Goal: Task Accomplishment & Management: Complete application form

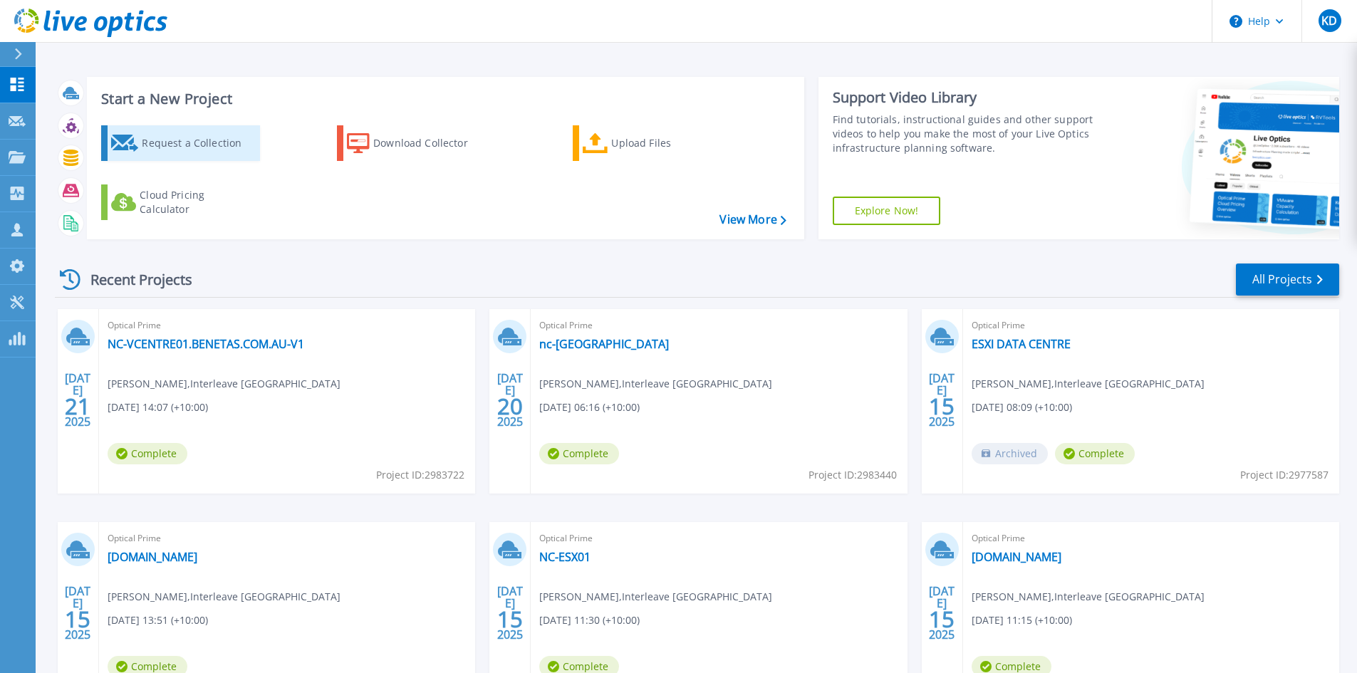
click at [232, 139] on div "Request a Collection" at bounding box center [199, 143] width 114 height 28
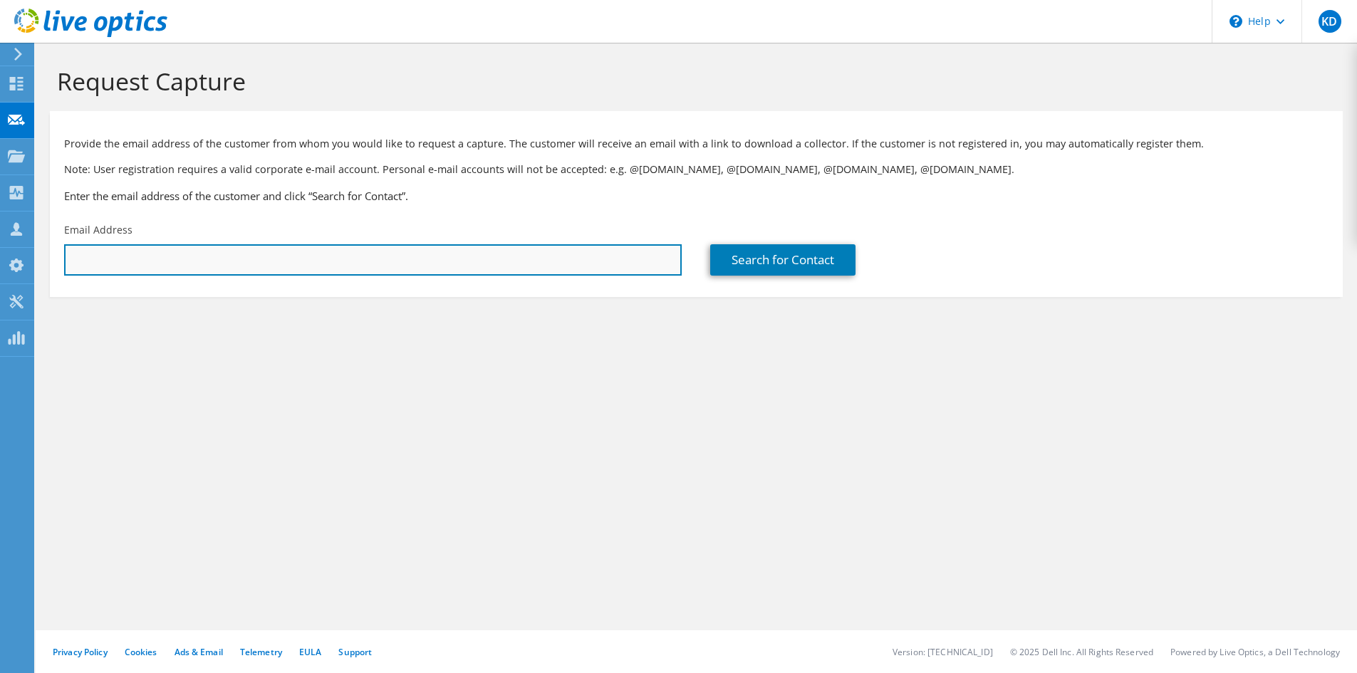
click at [442, 273] on input "text" at bounding box center [373, 259] width 618 height 31
click at [184, 262] on input "text" at bounding box center [373, 259] width 618 height 31
click at [383, 264] on input "text" at bounding box center [373, 259] width 618 height 31
paste input "[EMAIL_ADDRESS][DOMAIN_NAME]"
type input "[EMAIL_ADDRESS][DOMAIN_NAME]"
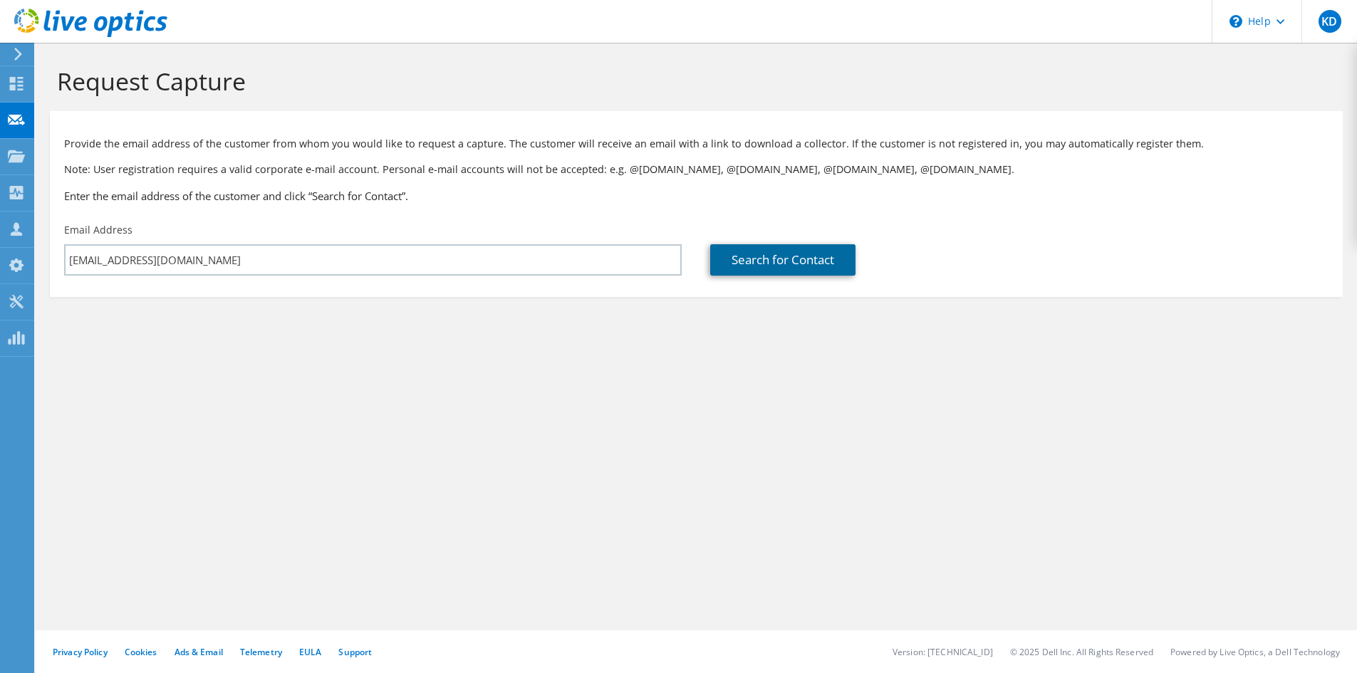
click at [778, 266] on link "Search for Contact" at bounding box center [782, 259] width 145 height 31
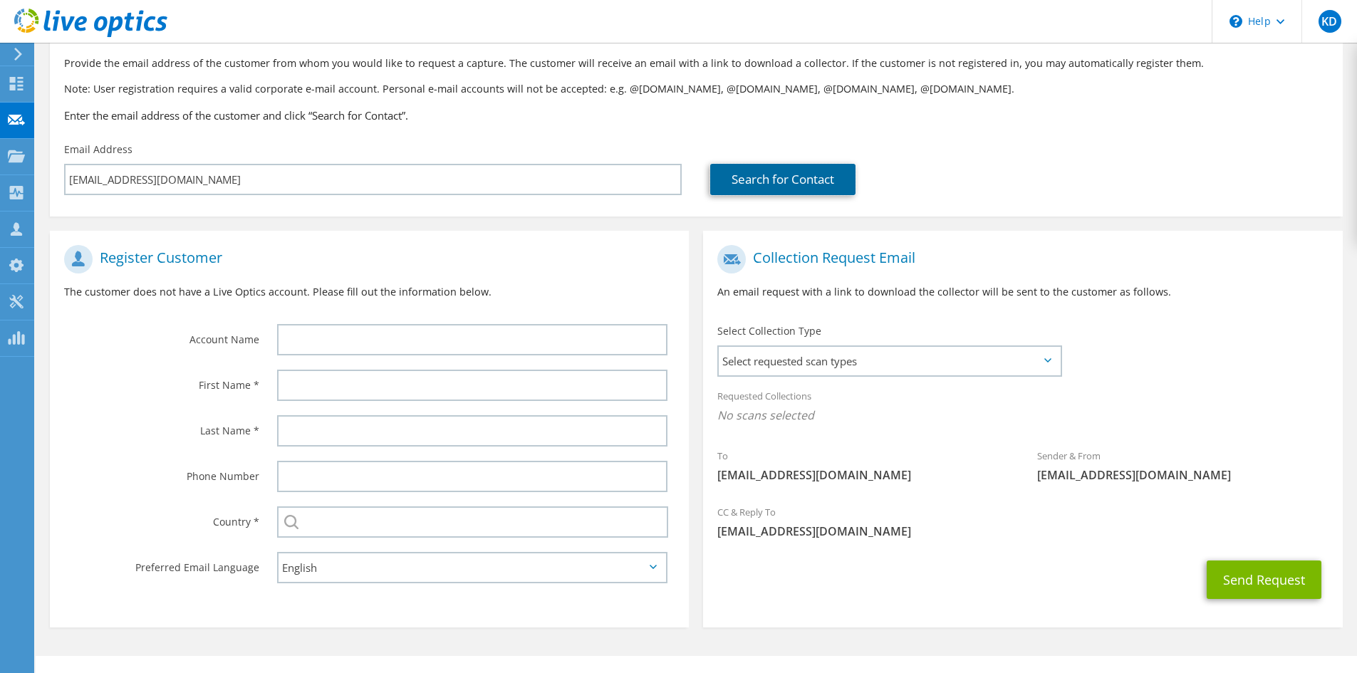
scroll to position [106, 0]
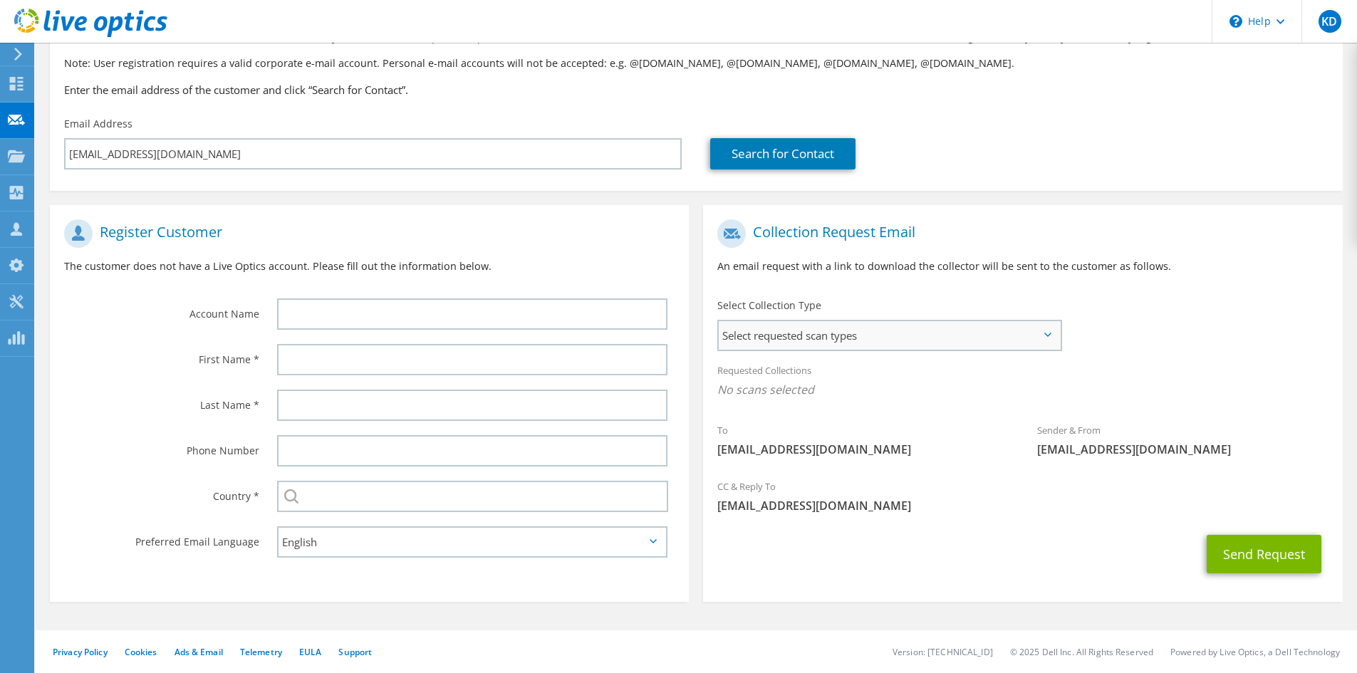
click at [870, 348] on span "Select requested scan types" at bounding box center [889, 335] width 341 height 28
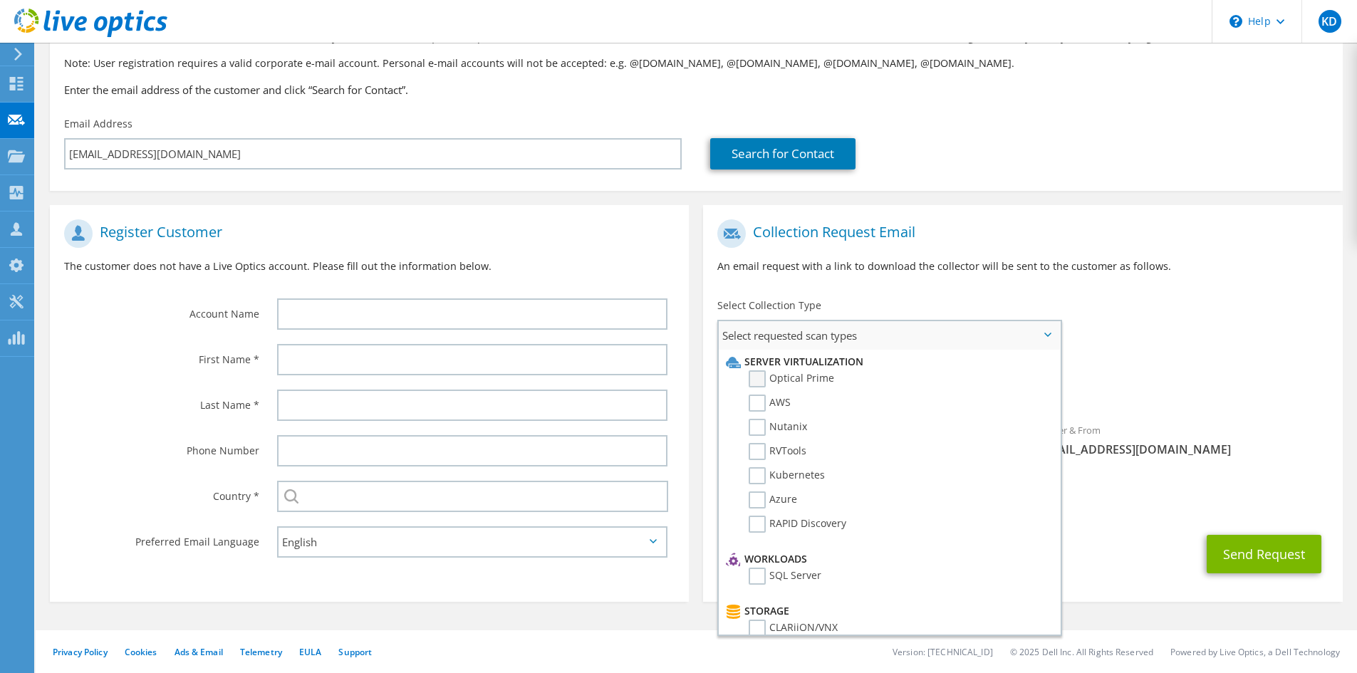
click at [814, 382] on label "Optical Prime" at bounding box center [791, 378] width 85 height 17
click at [0, 0] on input "Optical Prime" at bounding box center [0, 0] width 0 height 0
click at [1210, 368] on div "Requested Collections No scans selected Optical Prime" at bounding box center [1022, 383] width 639 height 57
